Goal: Transaction & Acquisition: Purchase product/service

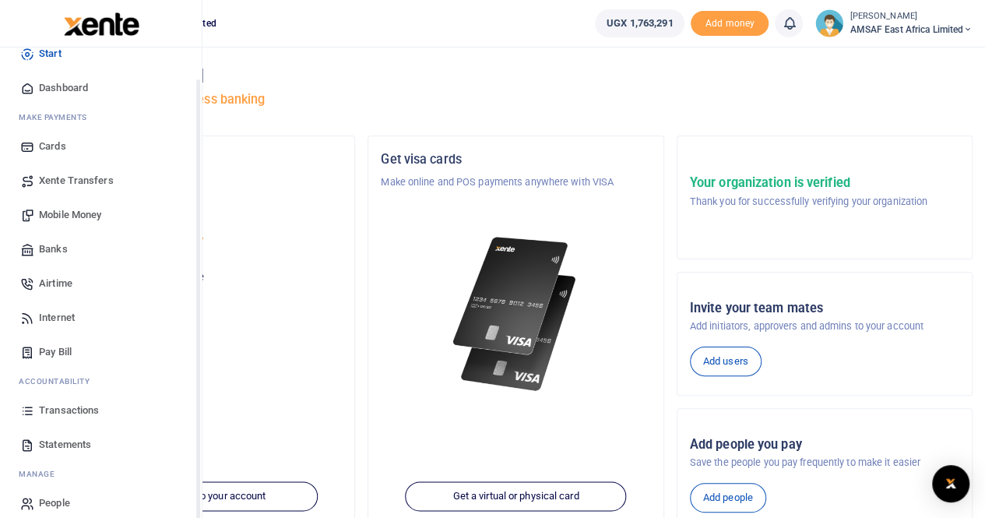
scroll to position [37, 0]
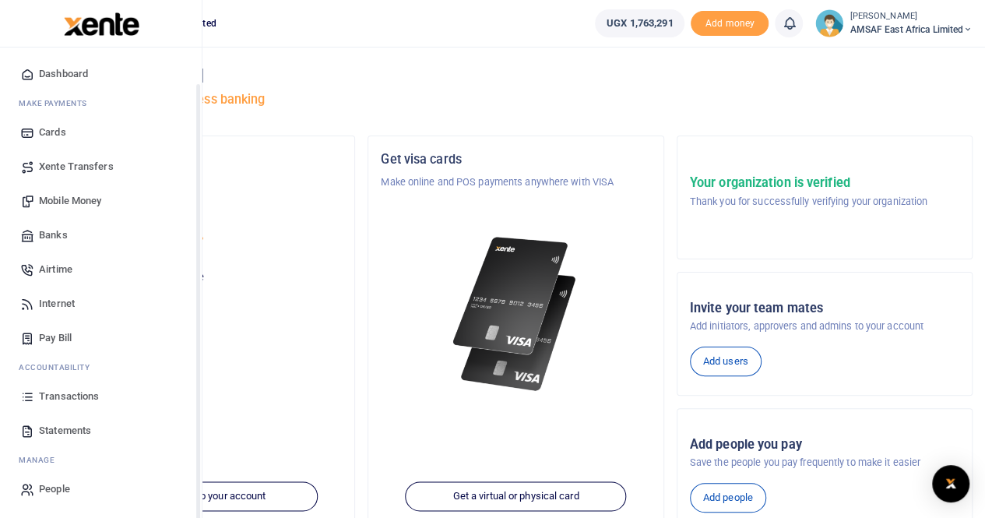
click at [76, 395] on span "Transactions" at bounding box center [69, 397] width 60 height 16
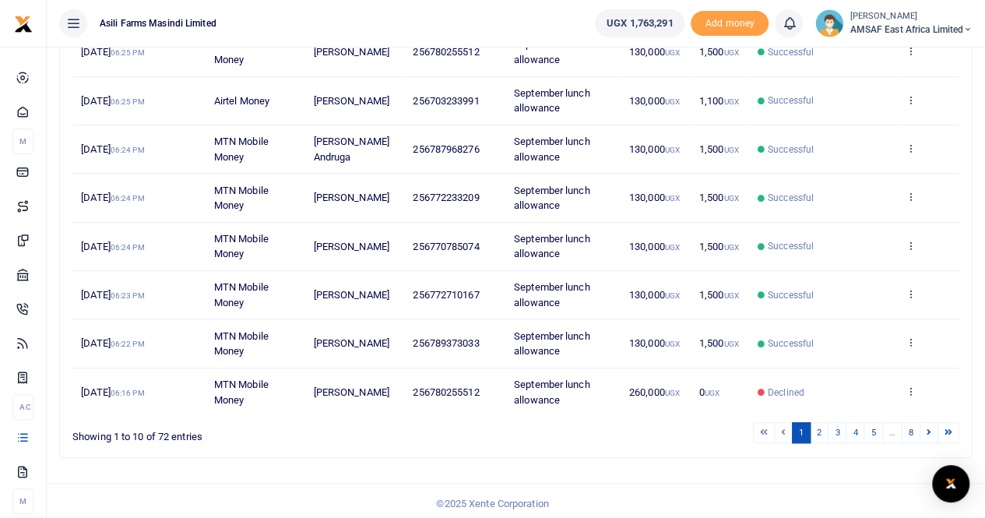
scroll to position [361, 0]
drag, startPoint x: 430, startPoint y: 291, endPoint x: 478, endPoint y: 295, distance: 48.5
click at [479, 295] on span "256772710167" at bounding box center [446, 294] width 66 height 12
copy span "772710167"
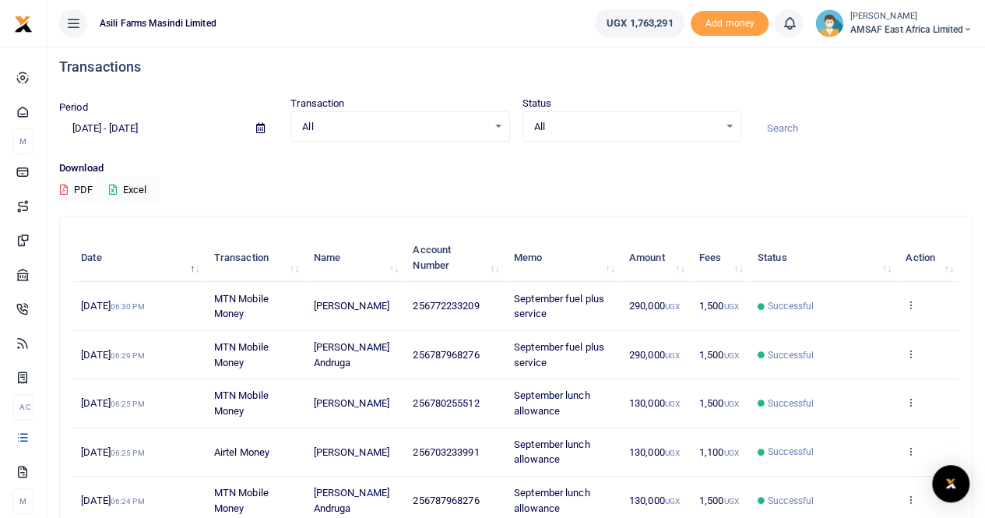
scroll to position [0, 0]
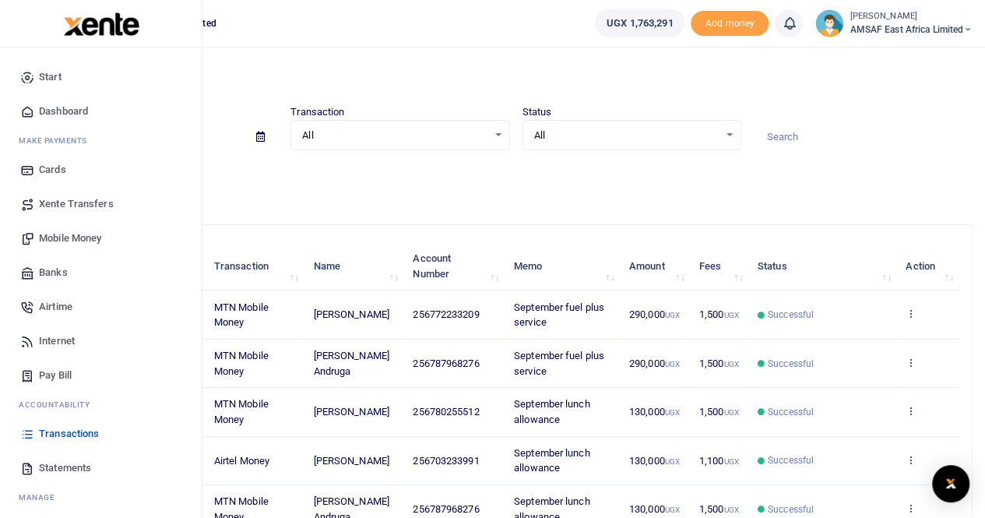
click at [97, 237] on span "Mobile Money" at bounding box center [70, 239] width 62 height 16
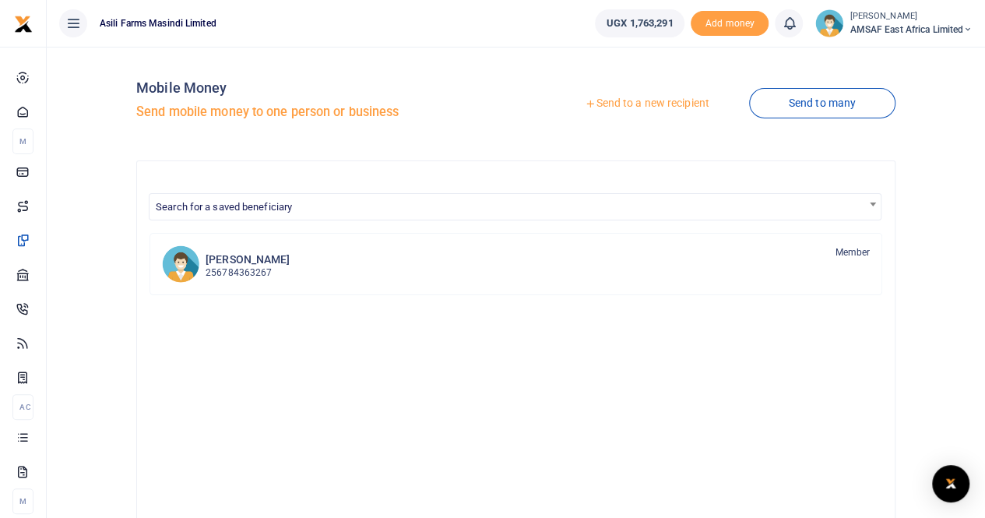
click at [603, 104] on link "Send to a new recipient" at bounding box center [646, 104] width 203 height 28
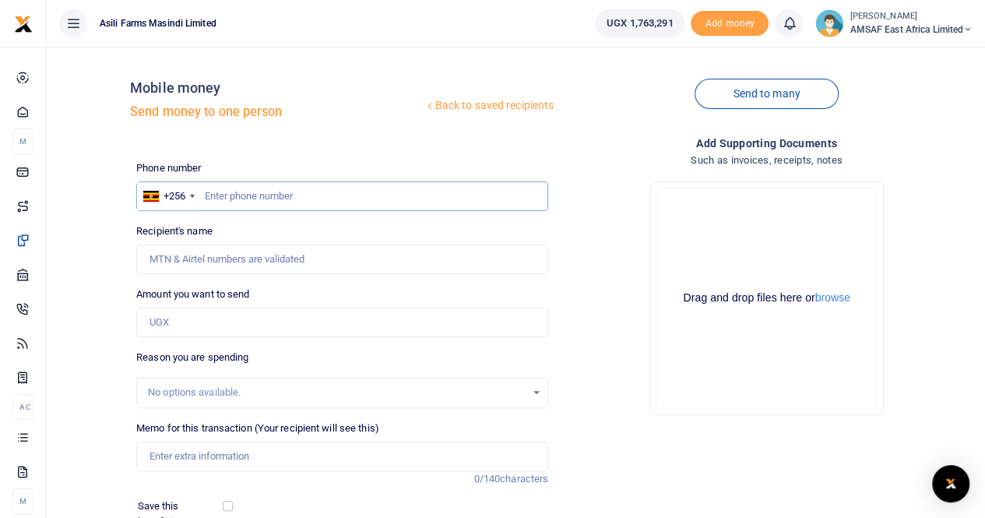
click at [276, 197] on input "text" at bounding box center [342, 197] width 412 height 30
paste input "772710167"
type input "772710167"
type input "Baingana Walter"
type input "772710167"
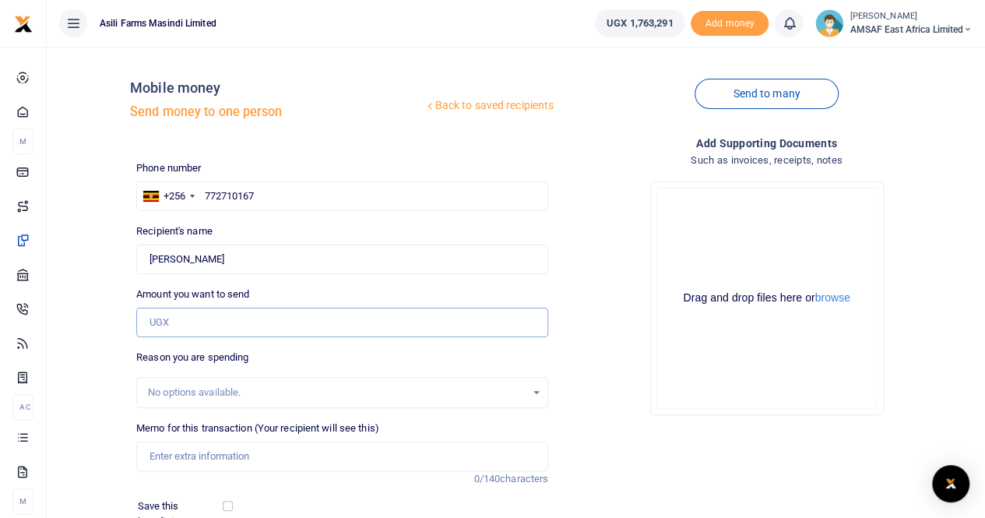
click at [191, 326] on input "Amount you want to send" at bounding box center [342, 323] width 412 height 30
type input "520,000"
click at [190, 460] on input "Memo for this transaction (Your recipient will see this)" at bounding box center [342, 457] width 412 height 30
type input "A"
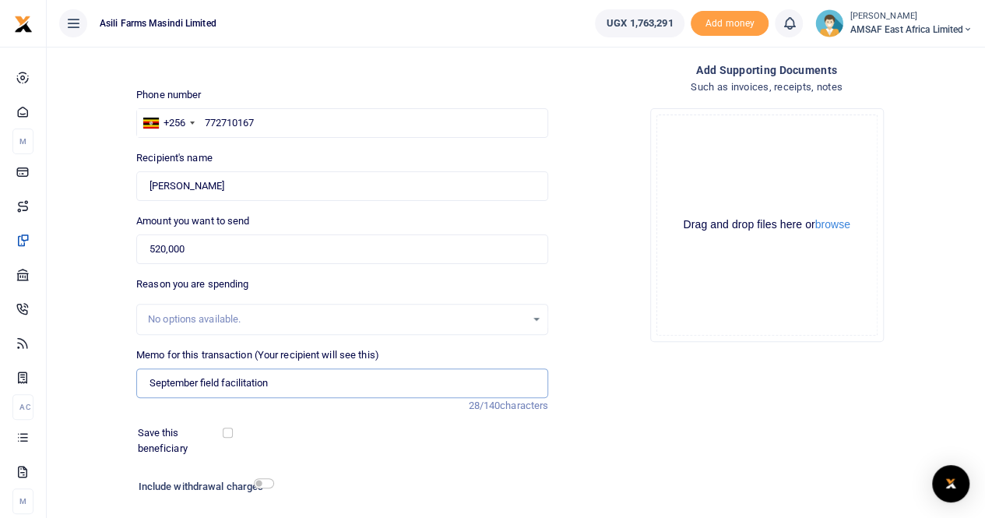
scroll to position [170, 0]
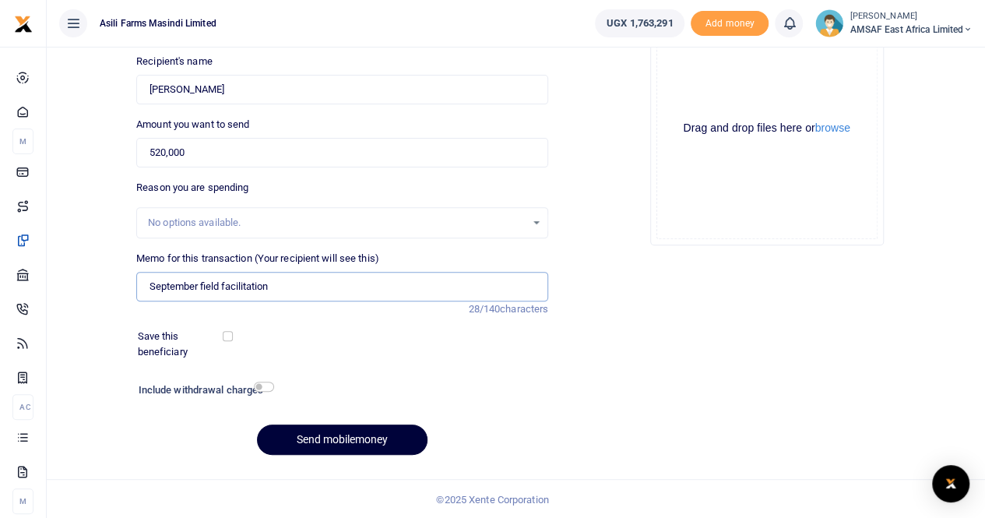
type input "September field facilitation"
click at [358, 430] on button "Send mobilemoney" at bounding box center [342, 440] width 171 height 30
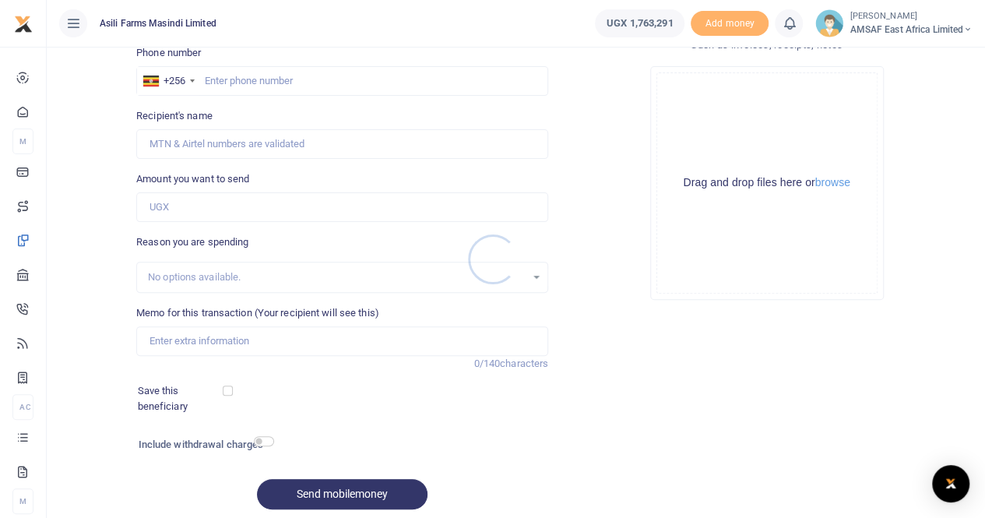
scroll to position [91, 0]
